Goal: Information Seeking & Learning: Learn about a topic

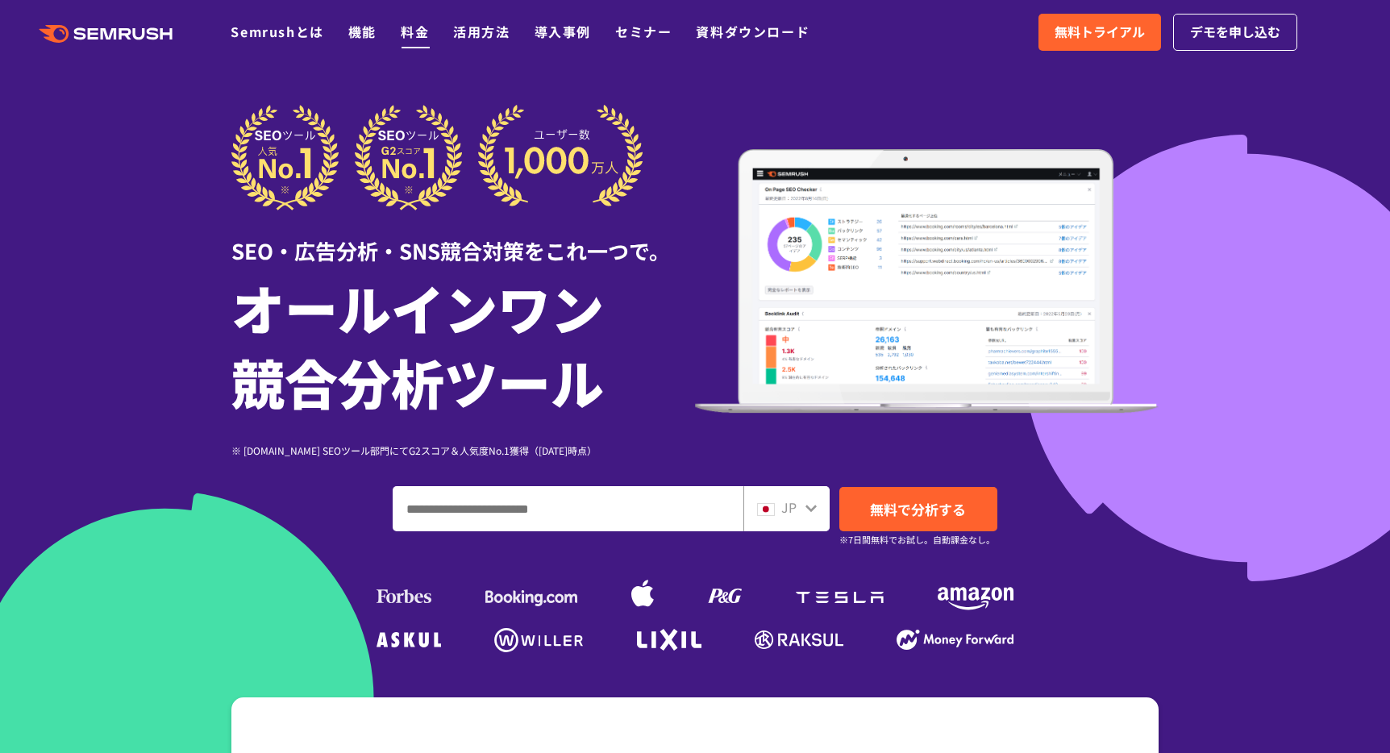
click at [404, 35] on link "料金" at bounding box center [415, 31] width 28 height 19
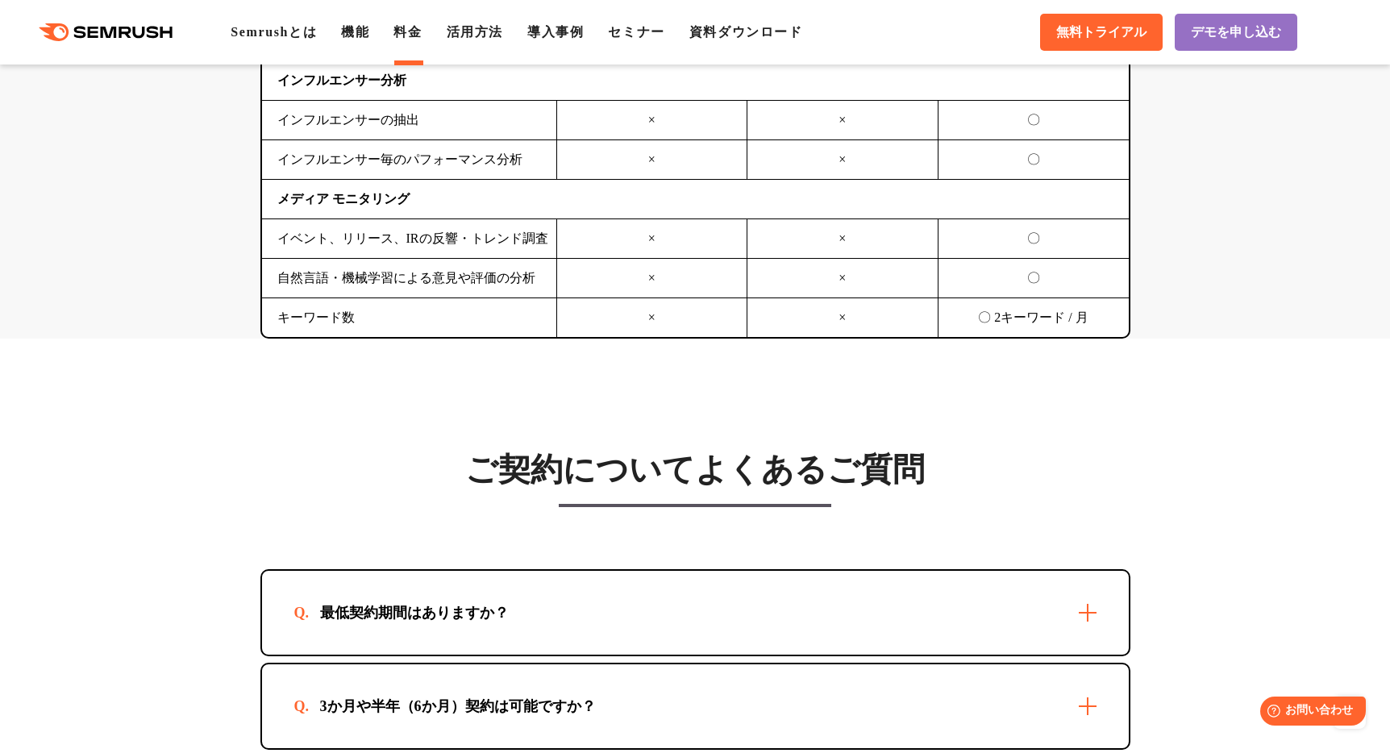
scroll to position [4076, 0]
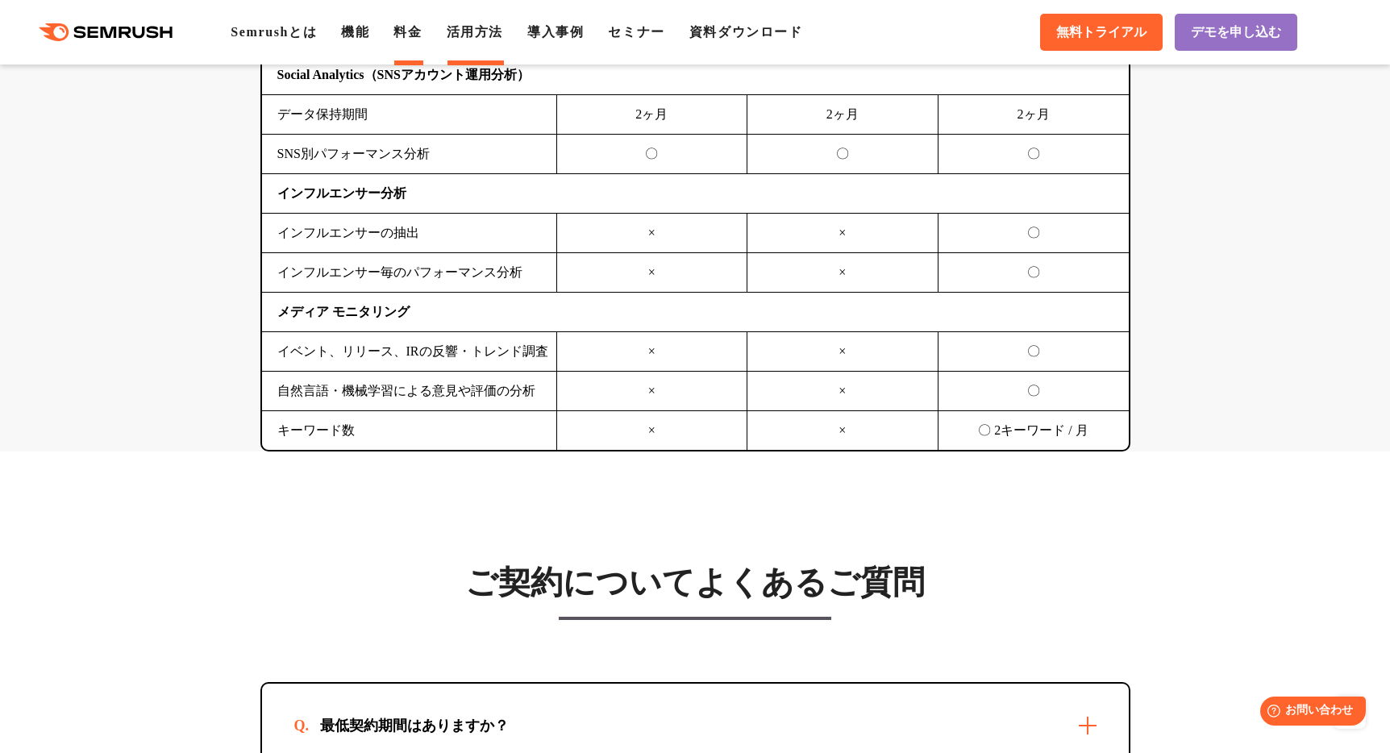
click at [503, 38] on link "活用方法" at bounding box center [475, 32] width 56 height 14
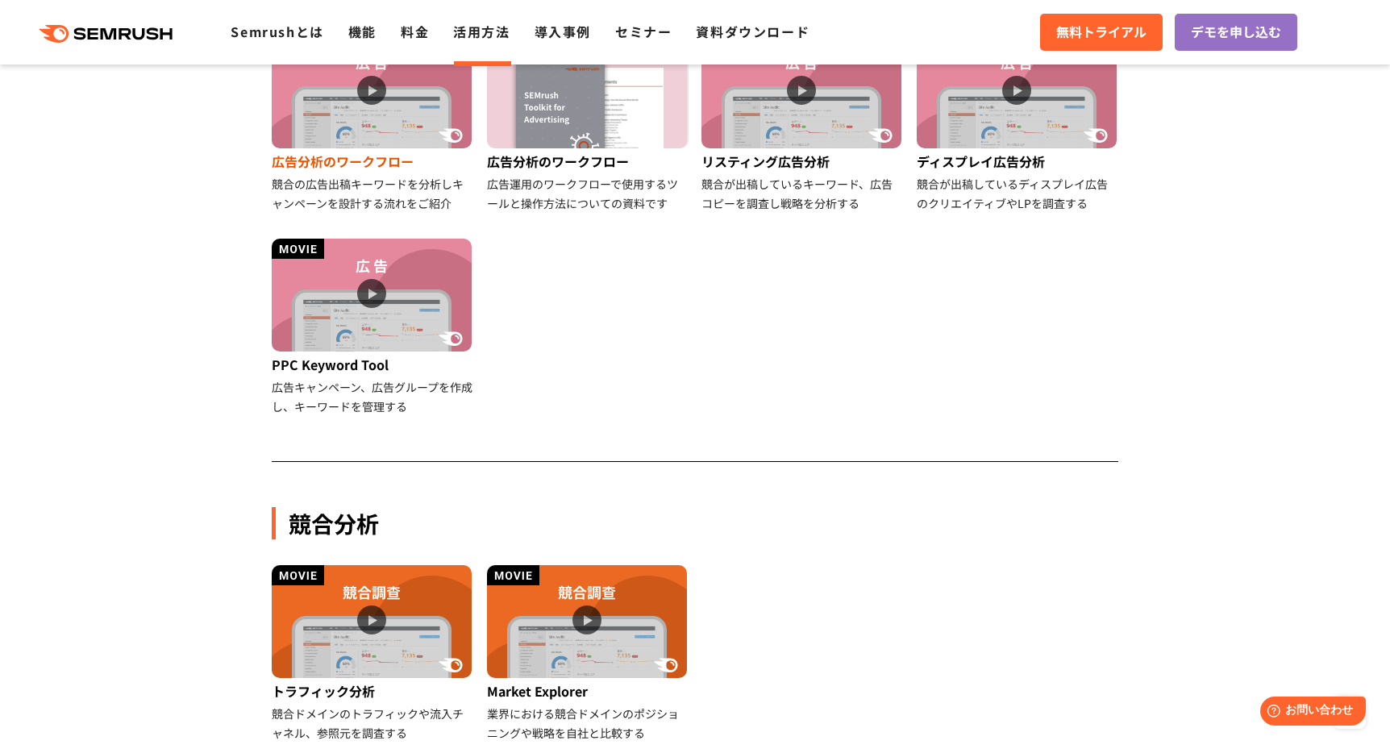
scroll to position [1356, 0]
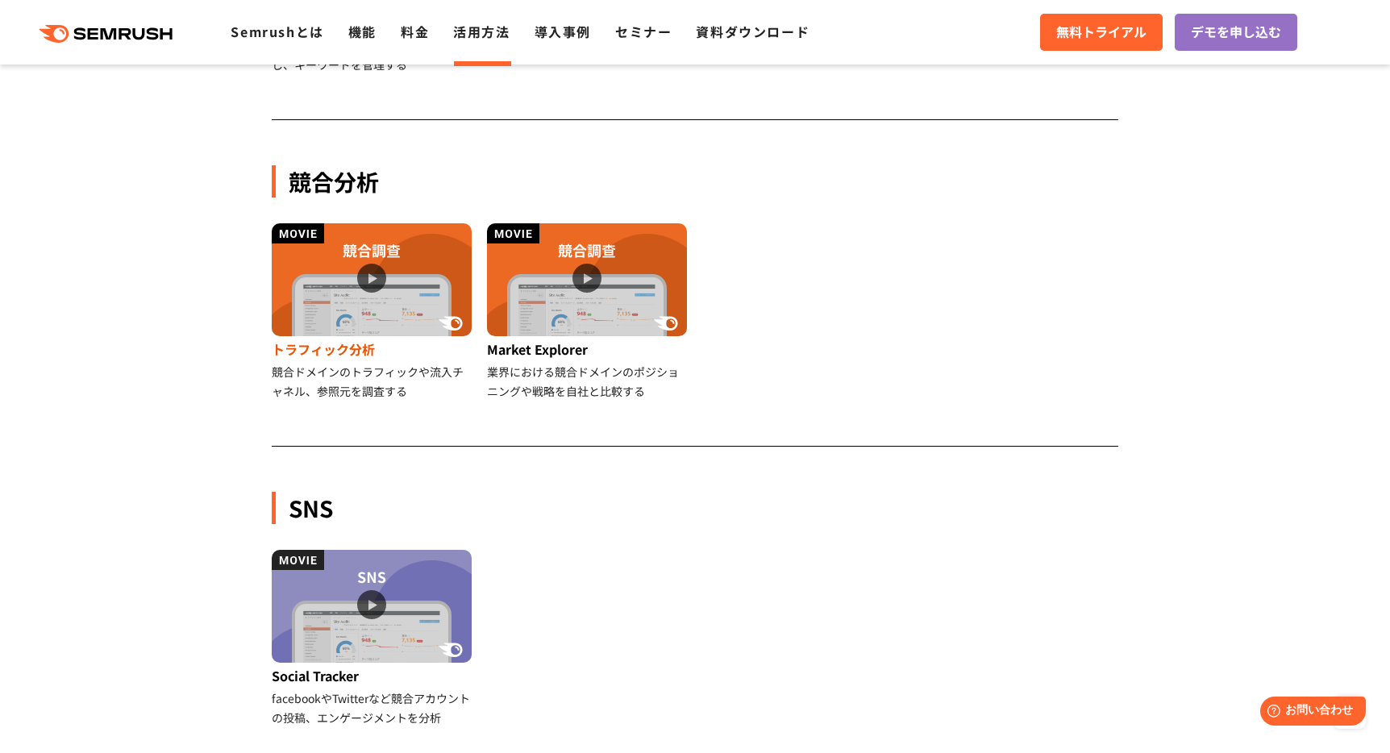
click at [398, 279] on img at bounding box center [372, 279] width 200 height 113
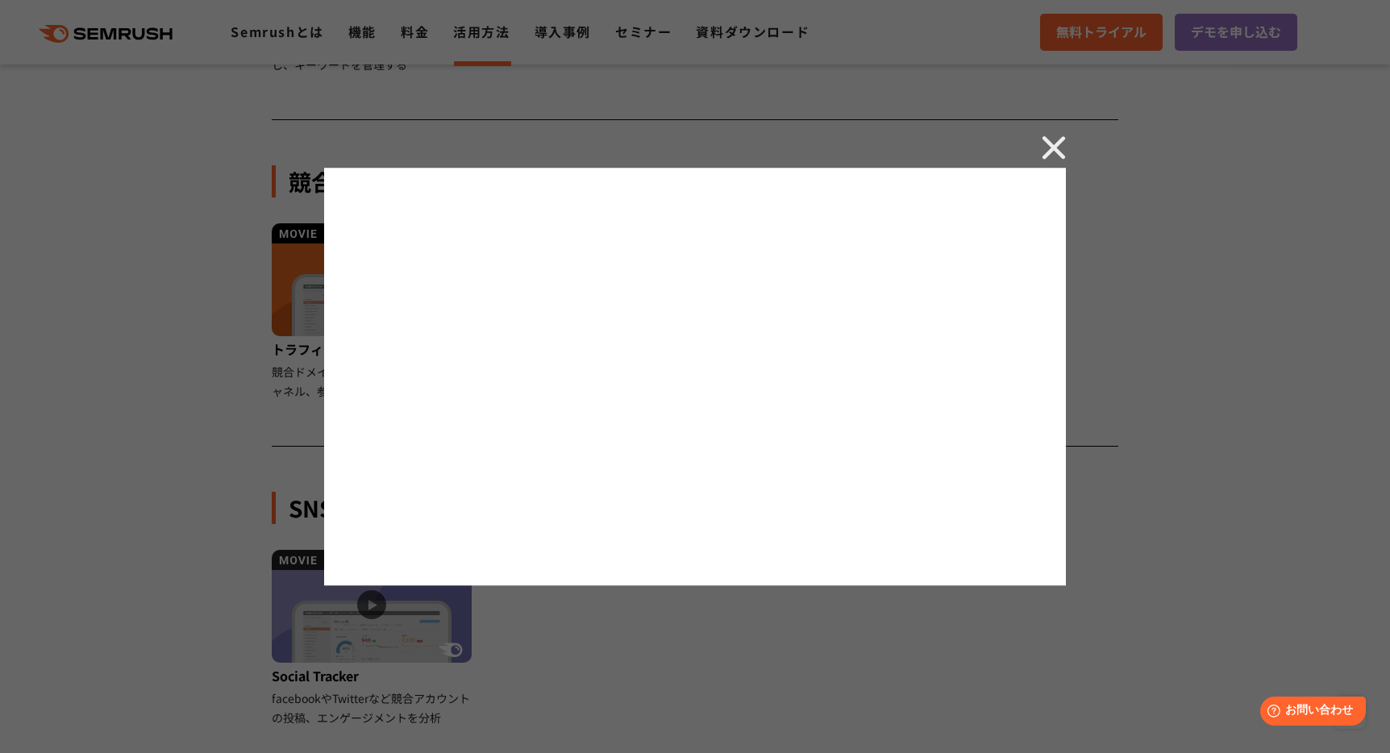
click at [1047, 151] on img at bounding box center [1054, 148] width 24 height 24
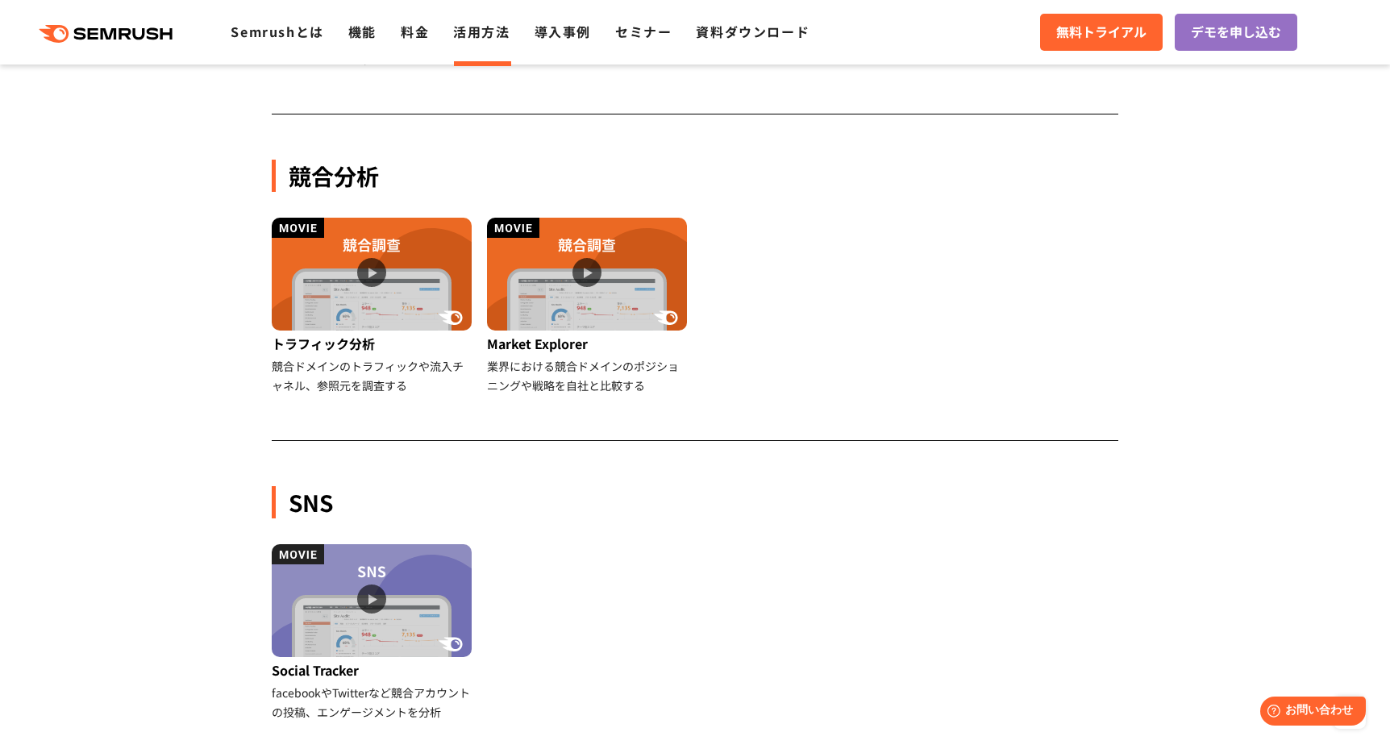
scroll to position [1479, 0]
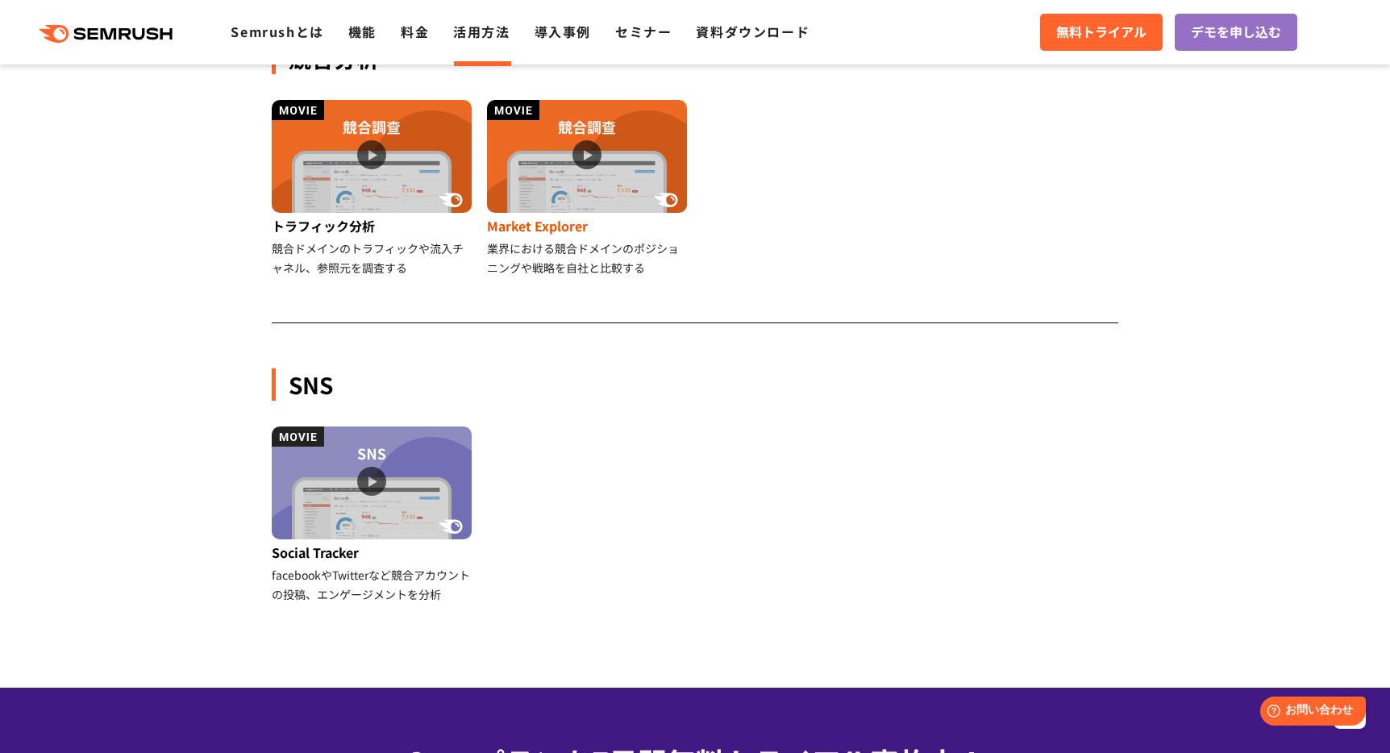
click at [590, 194] on img at bounding box center [587, 156] width 200 height 113
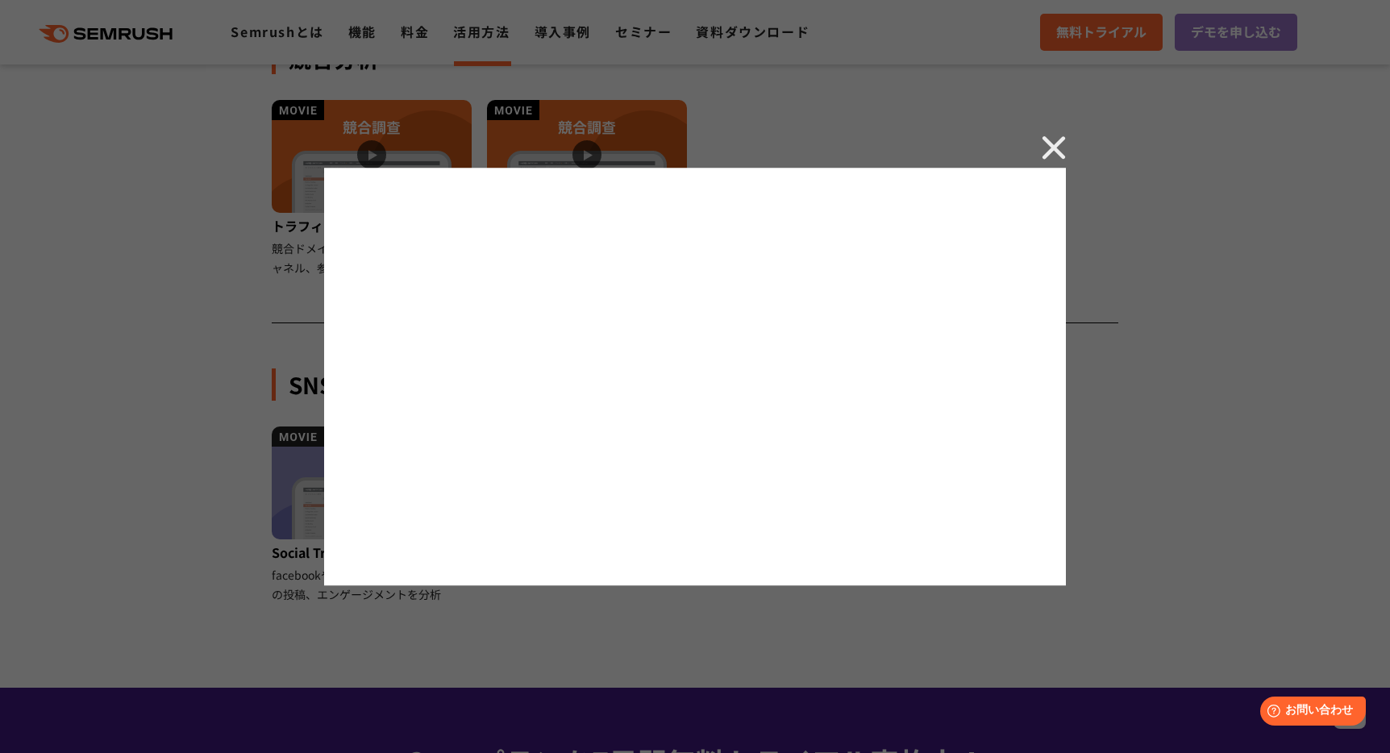
click at [1061, 152] on img at bounding box center [1054, 148] width 24 height 24
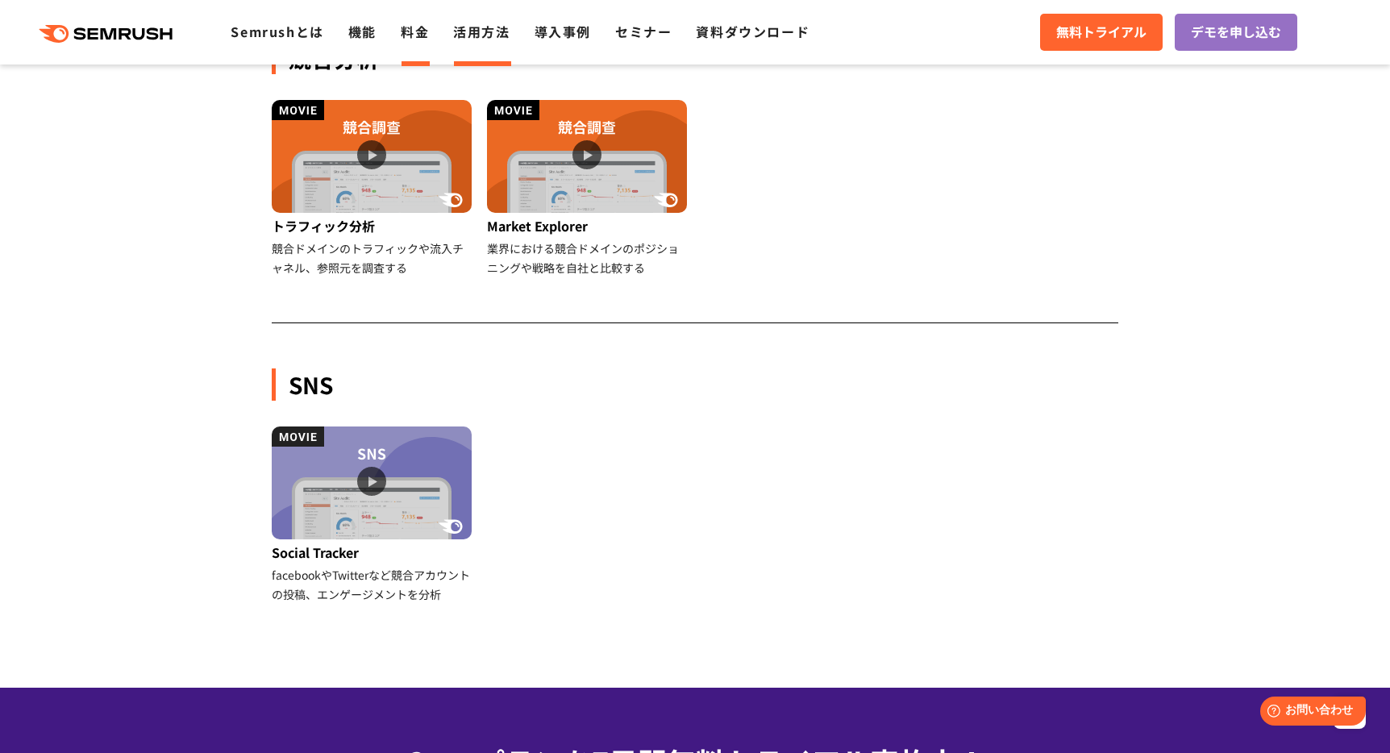
click at [407, 28] on link "料金" at bounding box center [415, 31] width 28 height 19
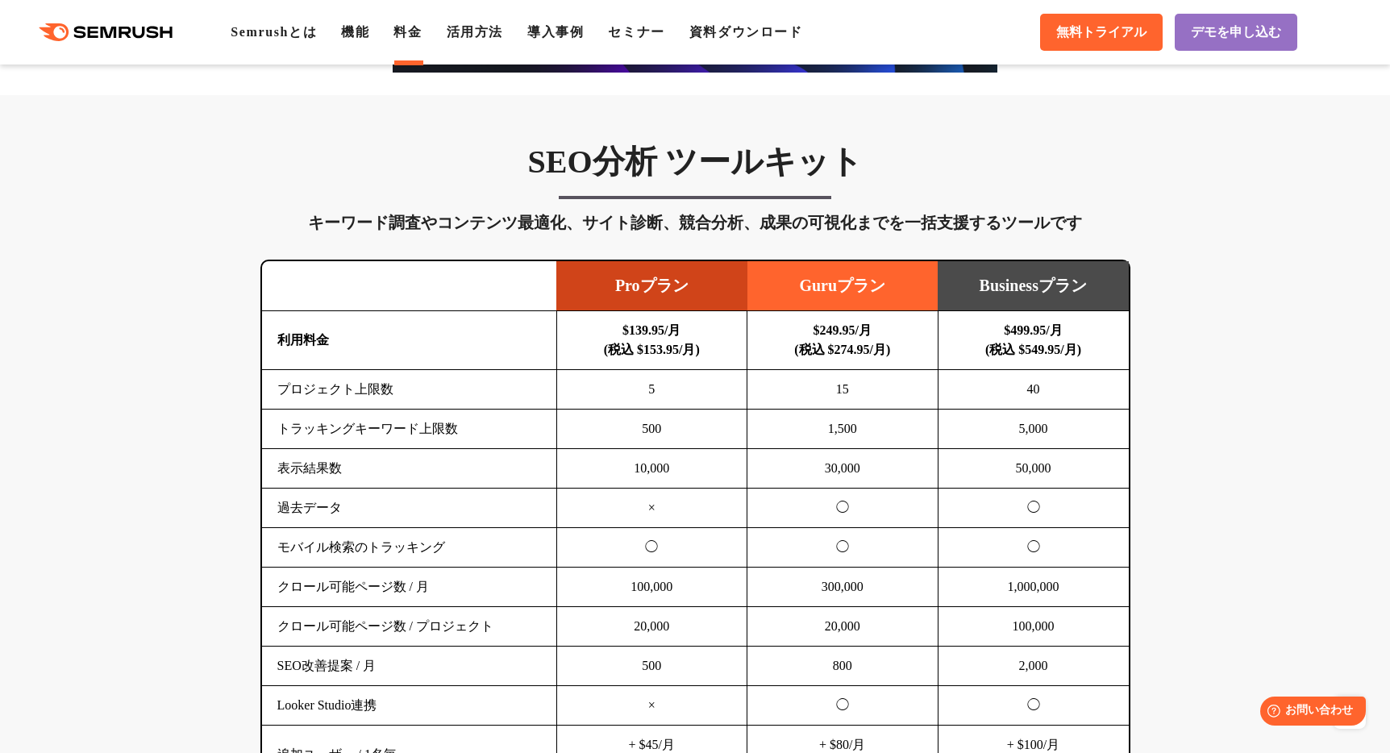
scroll to position [870, 0]
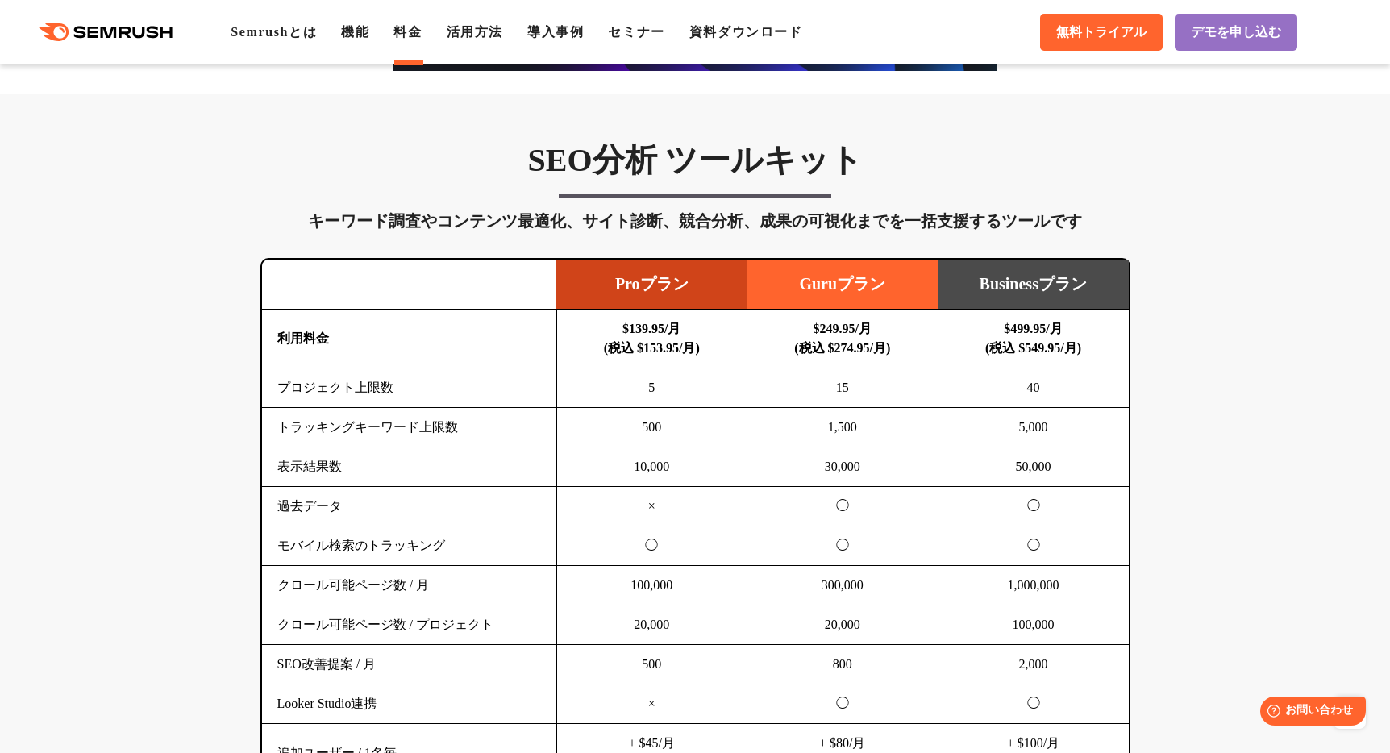
click at [499, 21] on div ".cls {fill: #FF642D;} .cls {fill: #FF642D;} Semrushとは 機能 料金 活用方法 導入事例 セミナー 資料ダウ…" at bounding box center [695, 32] width 1390 height 48
click at [500, 31] on link "活用方法" at bounding box center [475, 32] width 56 height 14
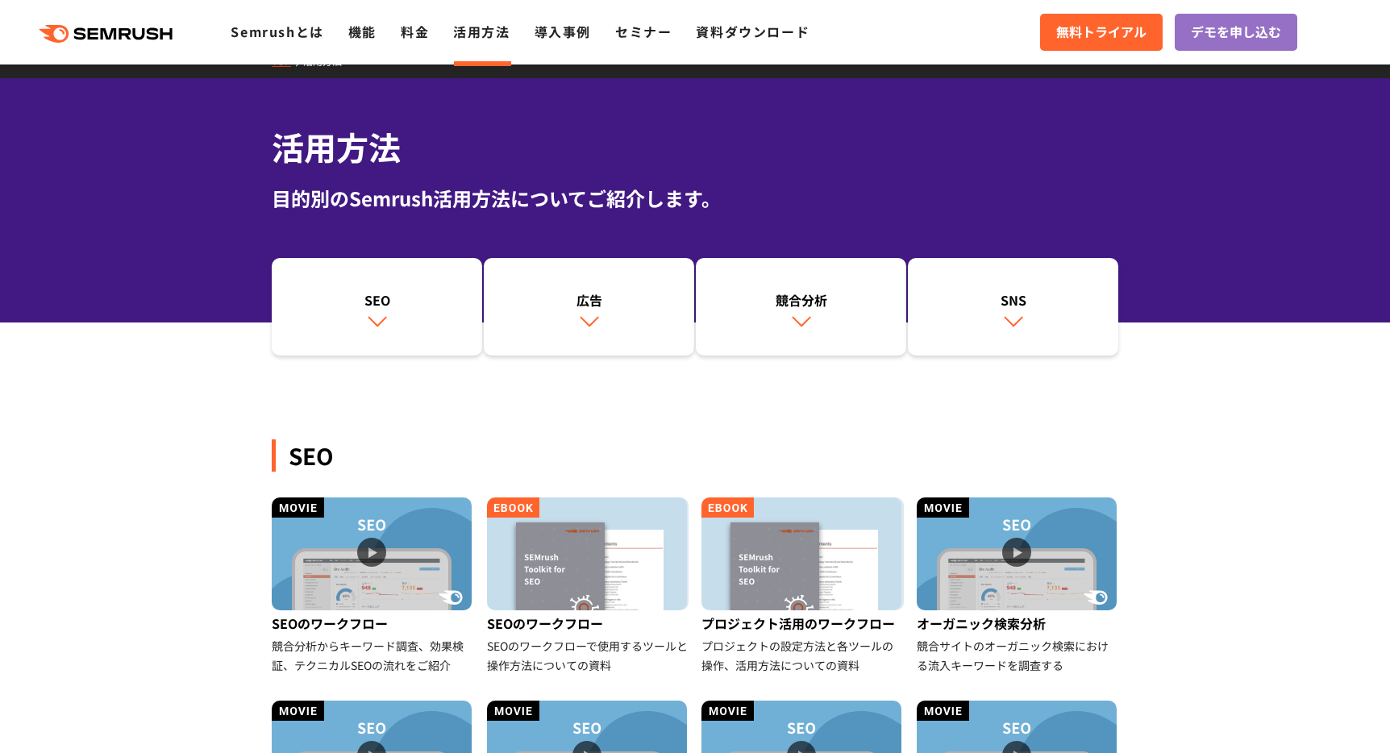
scroll to position [158, 0]
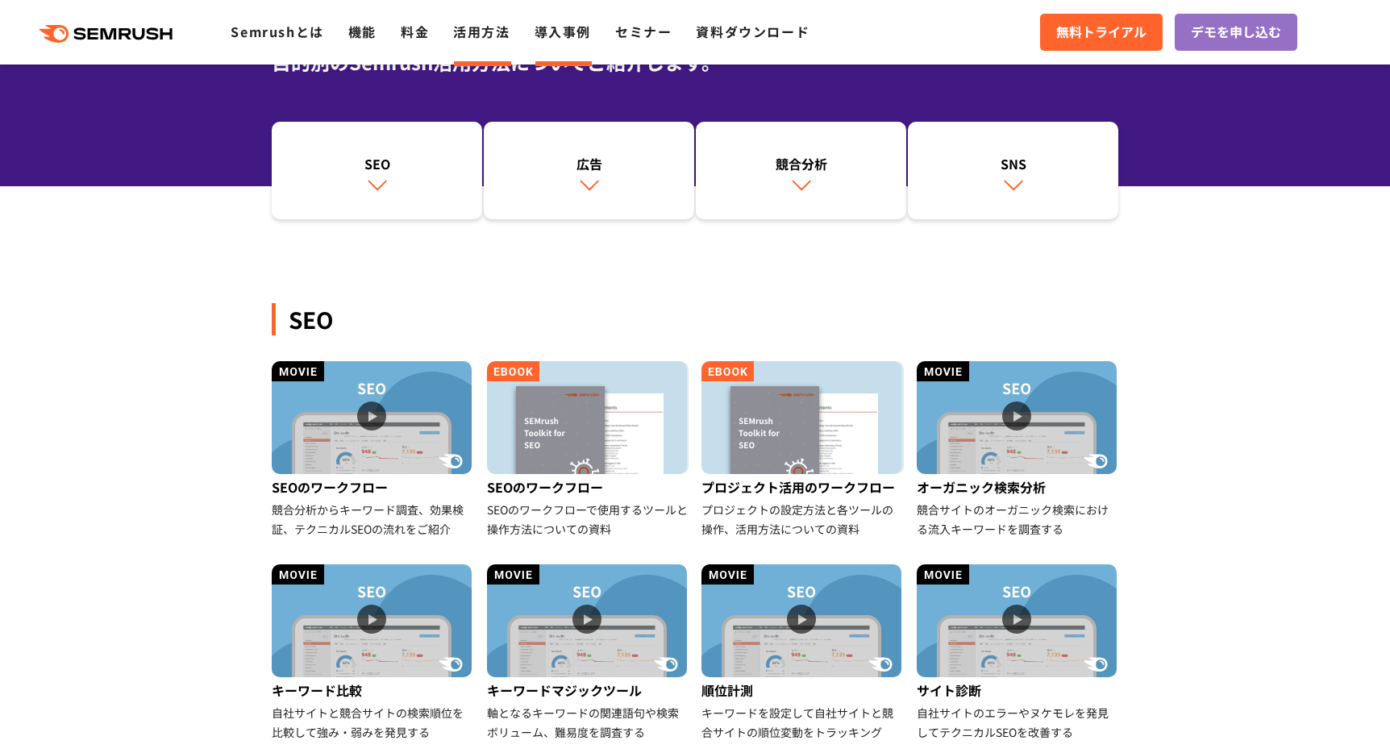
click at [536, 41] on li "導入事例" at bounding box center [563, 32] width 56 height 21
click at [545, 33] on link "導入事例" at bounding box center [563, 31] width 56 height 19
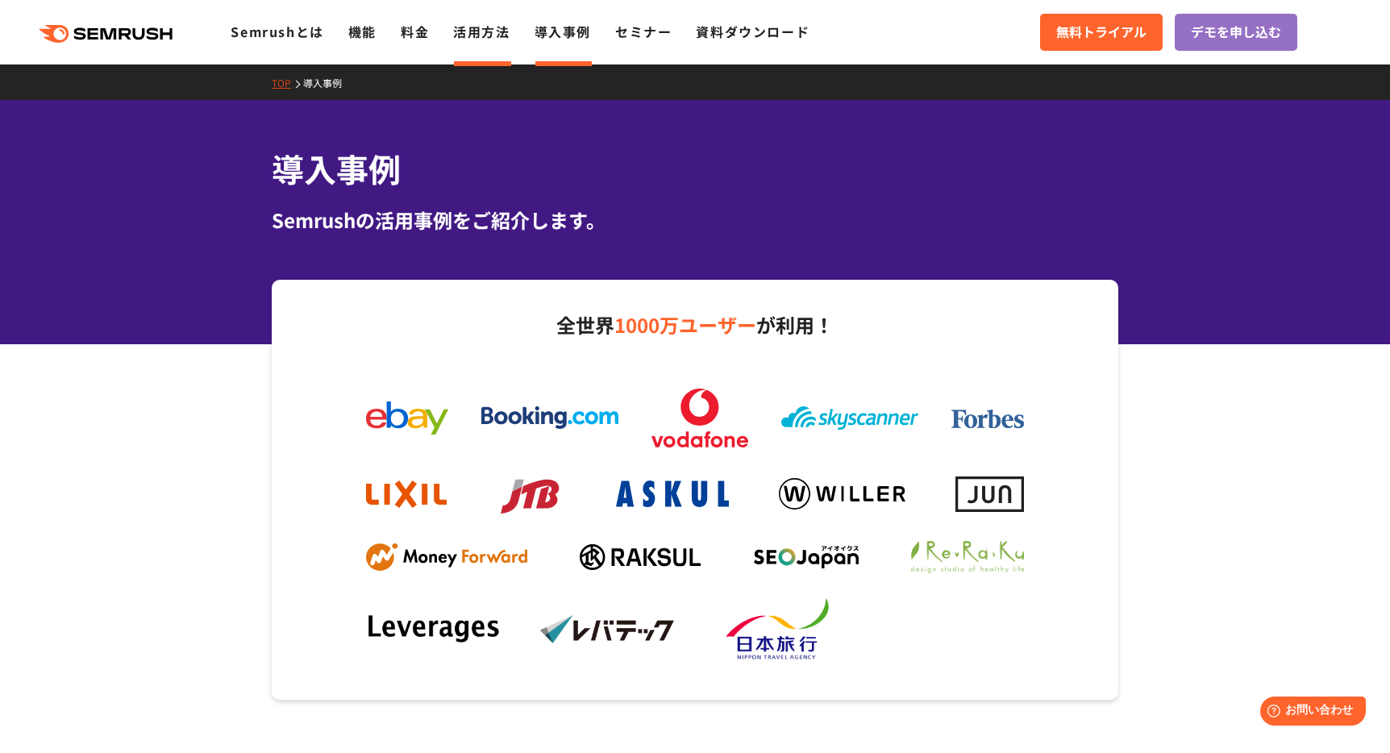
click at [482, 37] on link "活用方法" at bounding box center [481, 31] width 56 height 19
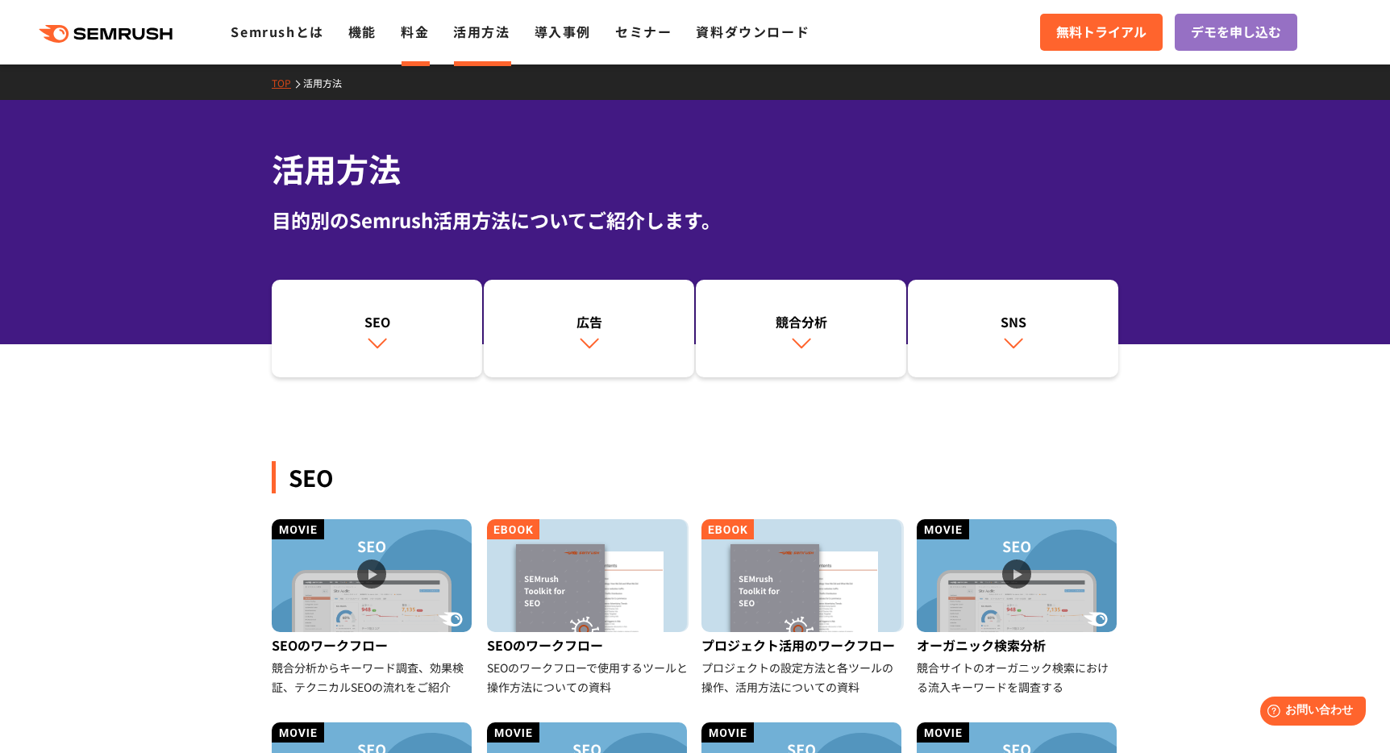
click at [424, 41] on li "料金" at bounding box center [415, 32] width 28 height 21
click at [418, 36] on link "料金" at bounding box center [415, 31] width 28 height 19
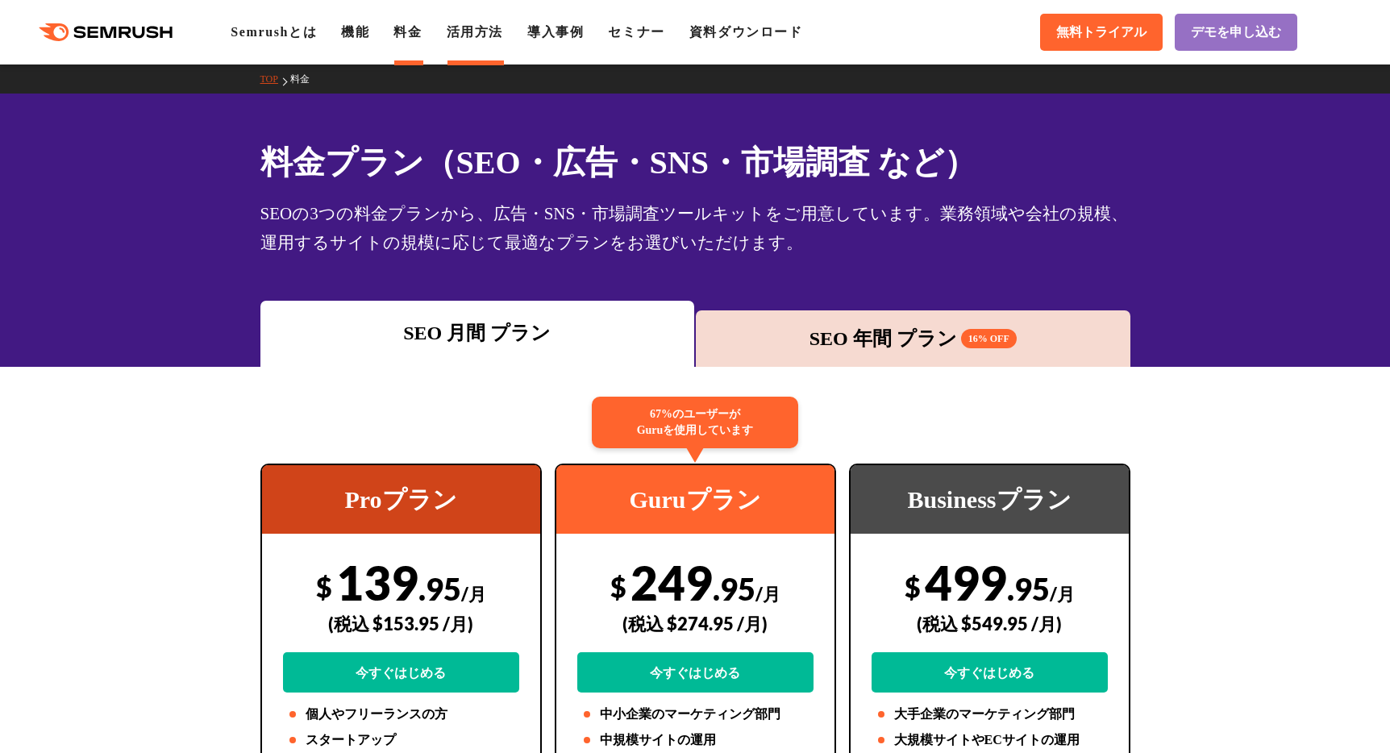
click at [500, 32] on link "活用方法" at bounding box center [475, 32] width 56 height 14
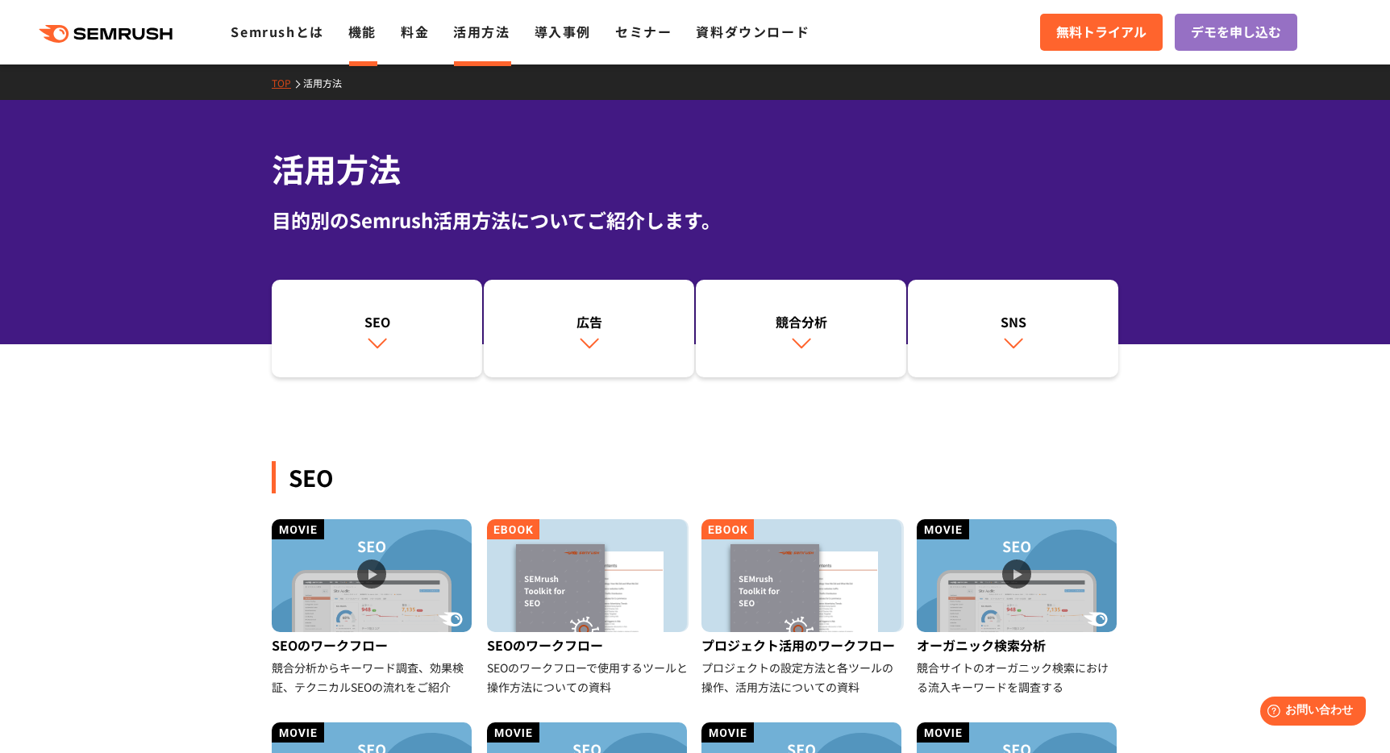
click at [355, 34] on link "機能" at bounding box center [362, 31] width 28 height 19
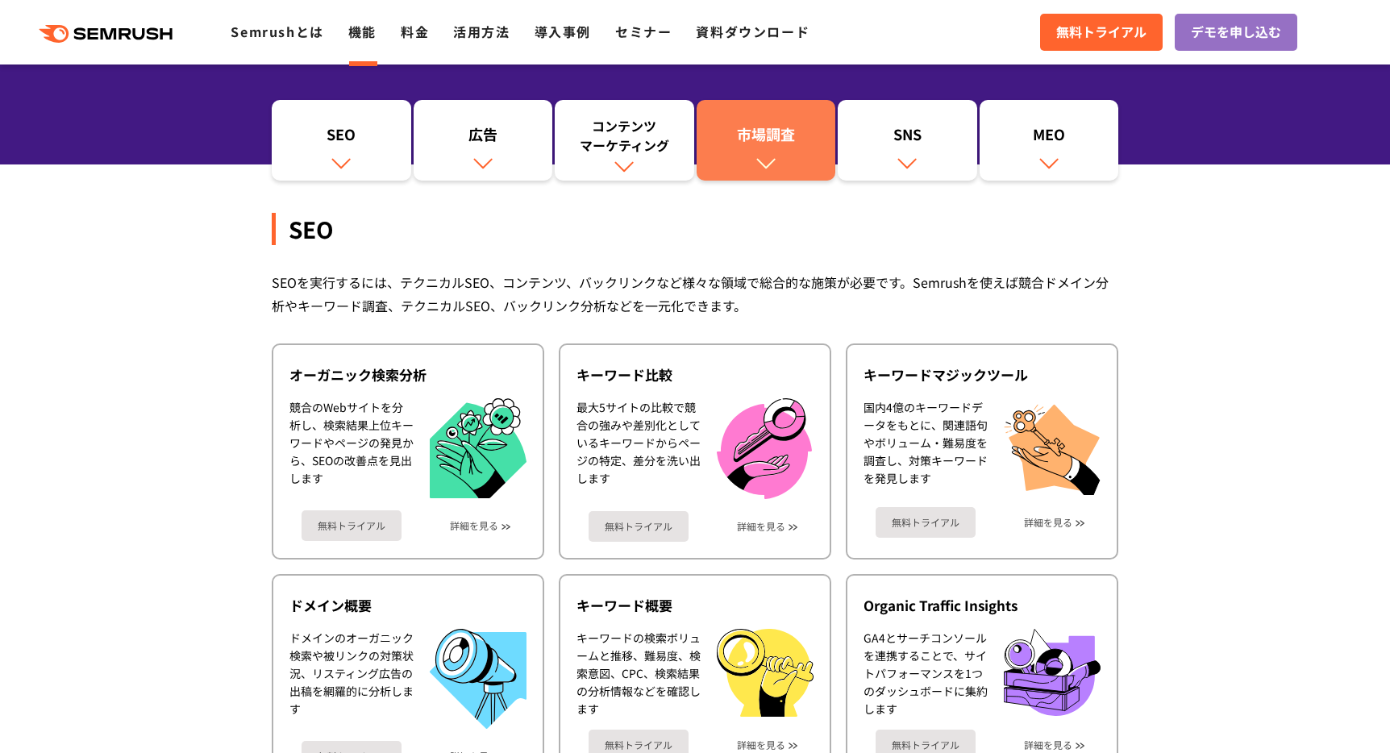
click at [761, 153] on img at bounding box center [766, 162] width 21 height 21
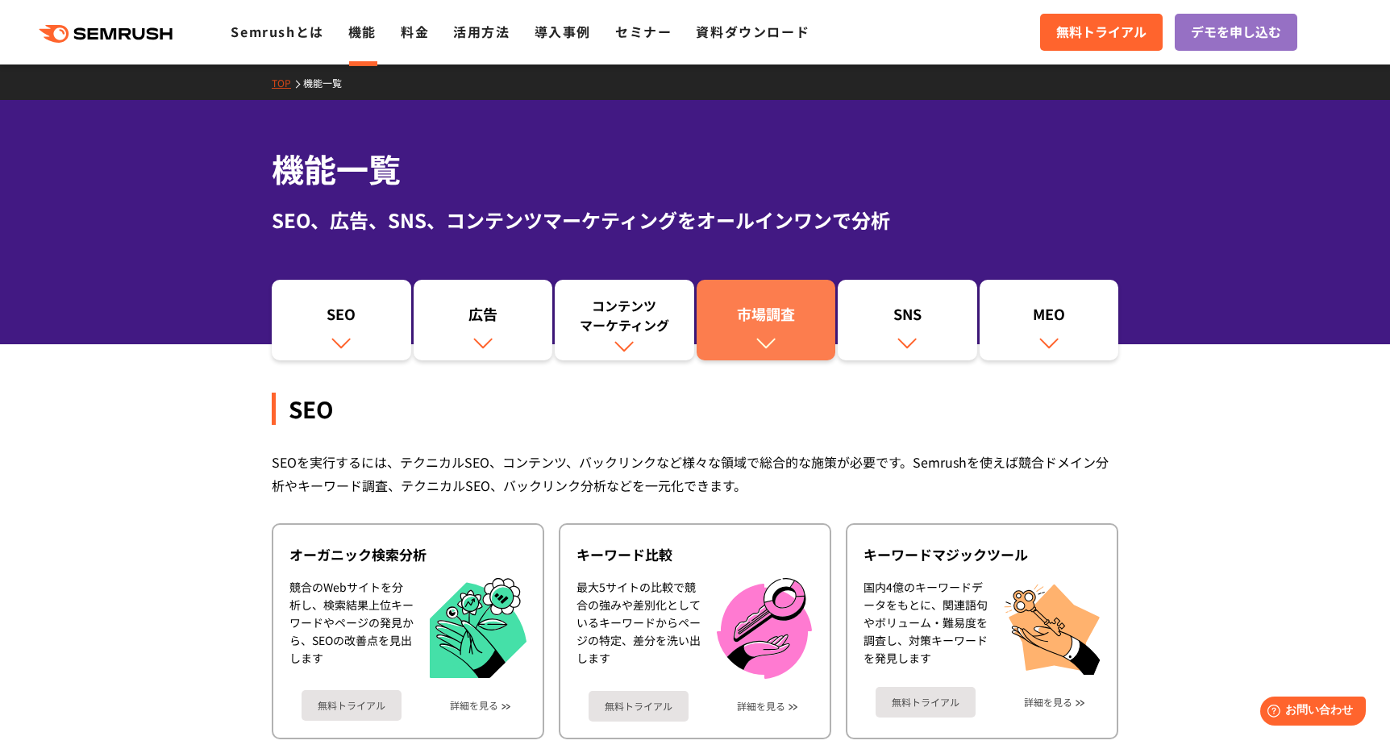
click at [786, 317] on div "市場調査" at bounding box center [766, 317] width 123 height 27
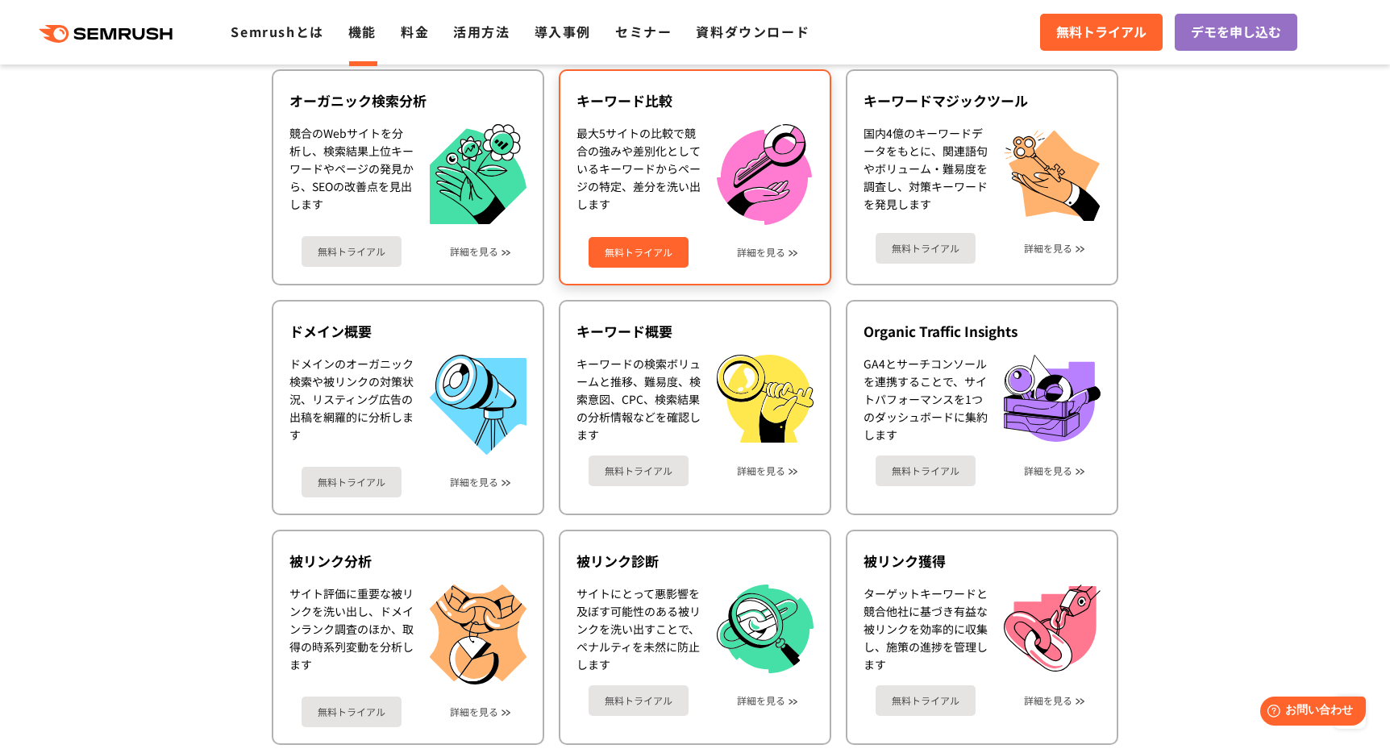
scroll to position [443, 0]
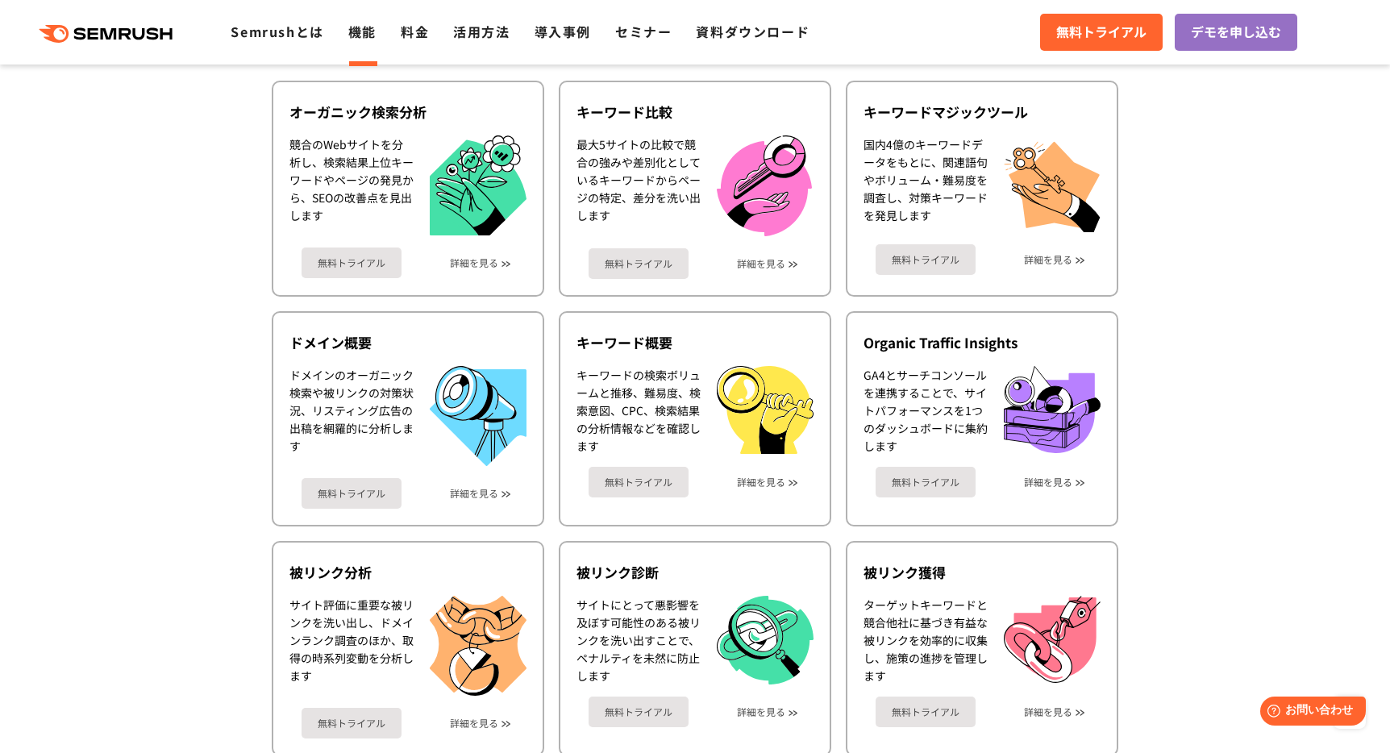
click at [397, 37] on ul "Semrushとは 機能 料金 活用方法 導入事例 セミナー 資料ダウンロード" at bounding box center [532, 32] width 603 height 21
click at [405, 34] on link "料金" at bounding box center [415, 31] width 28 height 19
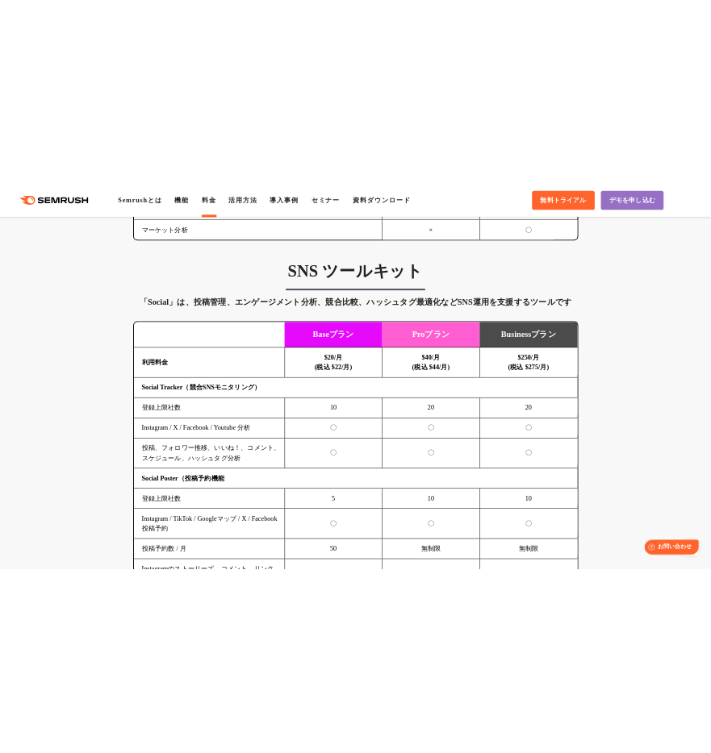
scroll to position [3376, 0]
